Goal: Information Seeking & Learning: Learn about a topic

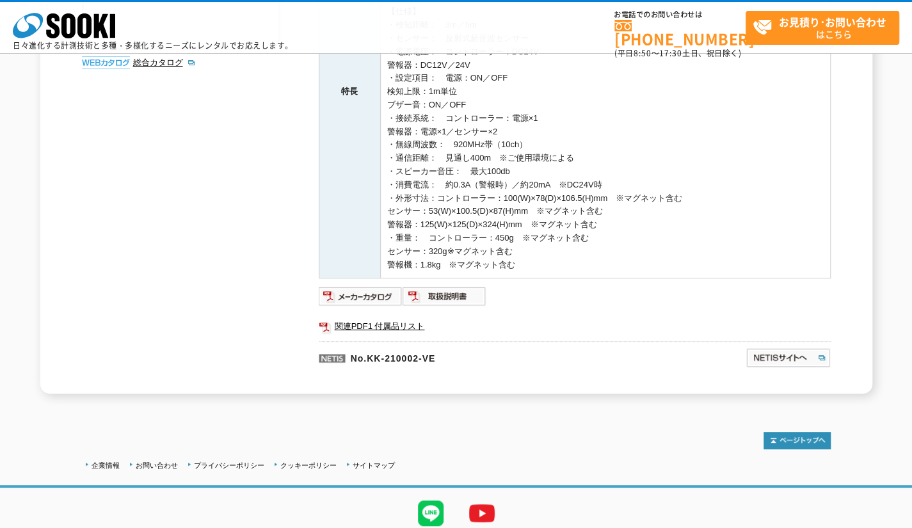
scroll to position [373, 0]
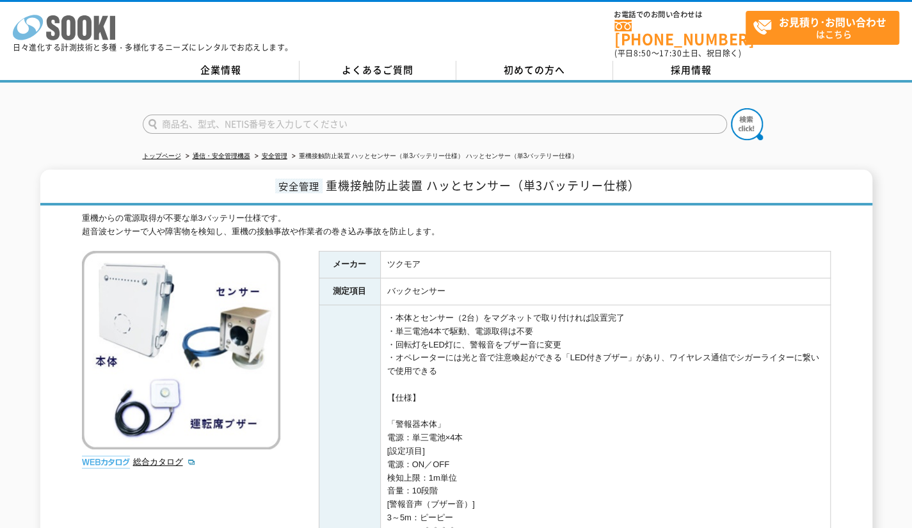
click at [56, 28] on icon at bounding box center [52, 27] width 13 height 25
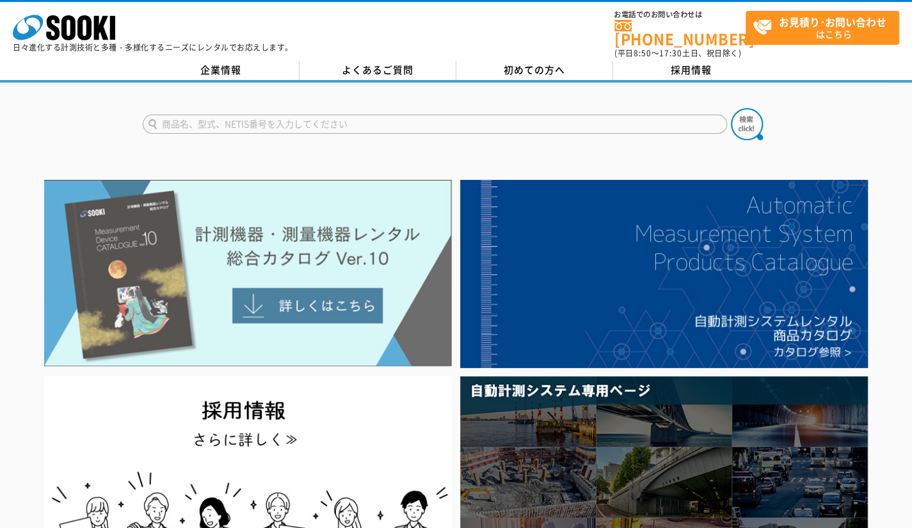
click at [182, 215] on img at bounding box center [248, 273] width 408 height 187
